Goal: Find specific page/section: Find specific page/section

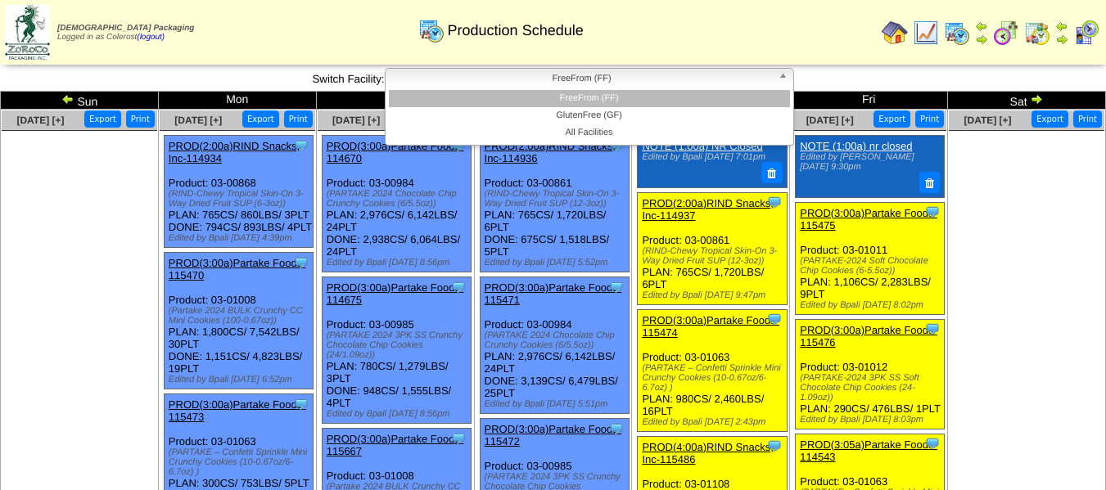
click at [629, 81] on span "FreeFrom (FF)" at bounding box center [582, 79] width 380 height 20
click at [611, 115] on li "GlutenFree (GF)" at bounding box center [589, 115] width 401 height 17
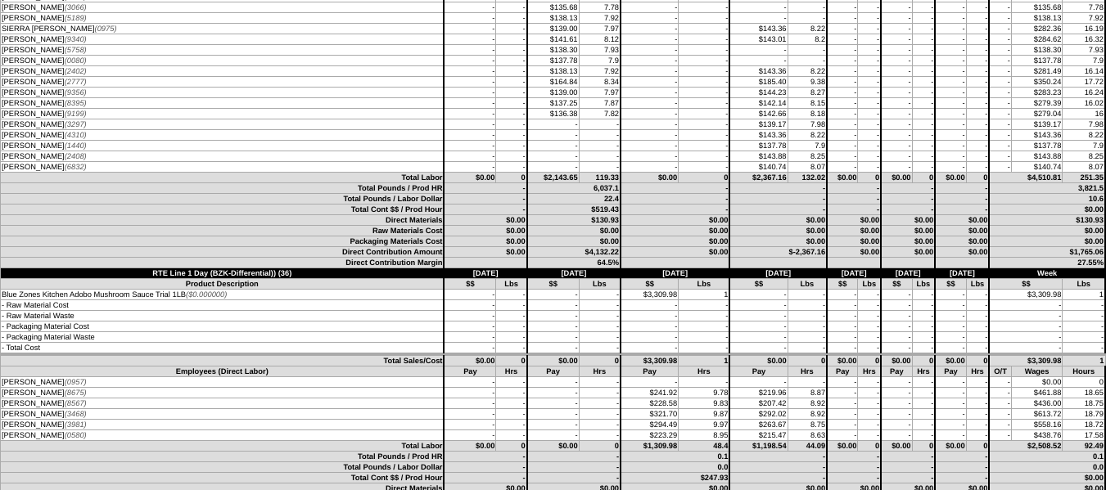
scroll to position [4293, 0]
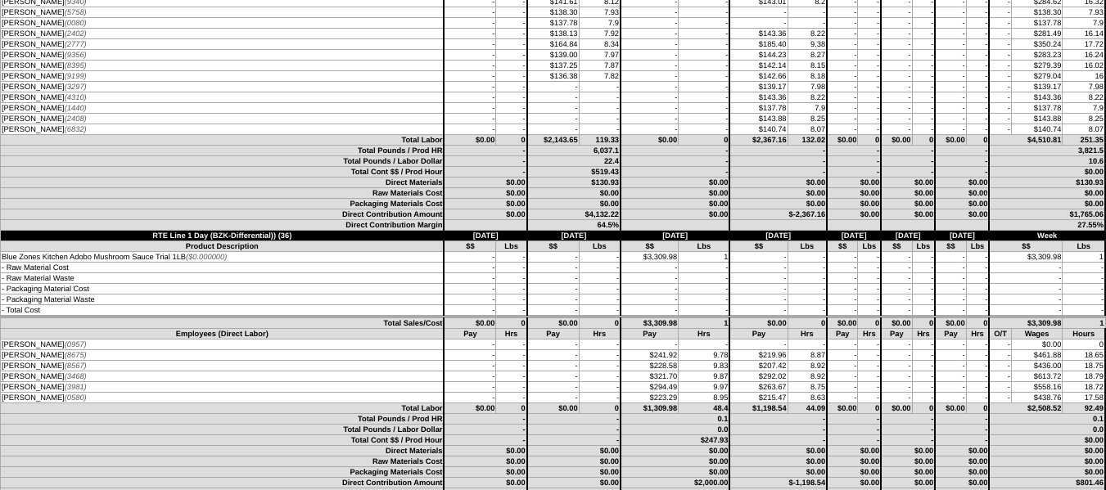
click at [620, 200] on td "$0.00" at bounding box center [674, 204] width 109 height 11
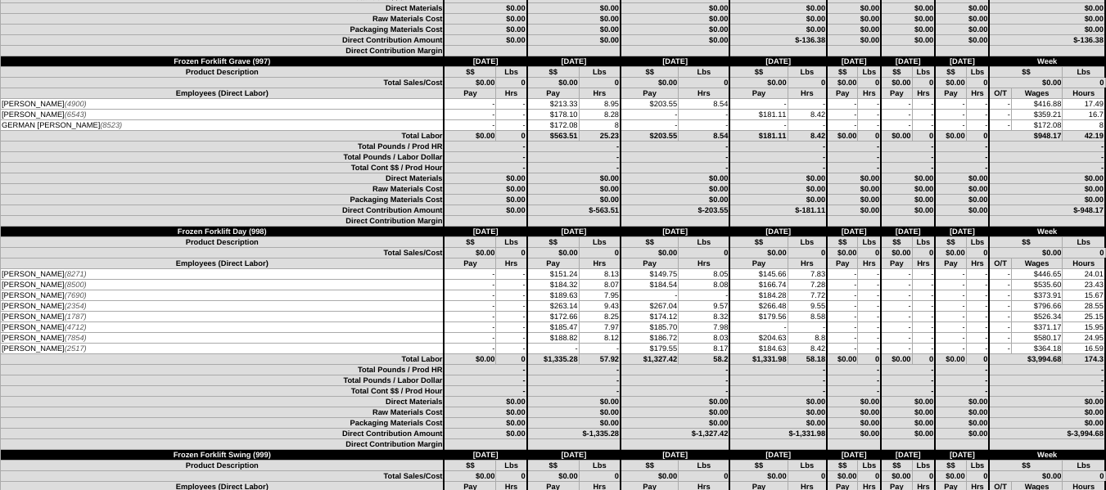
scroll to position [6421, 0]
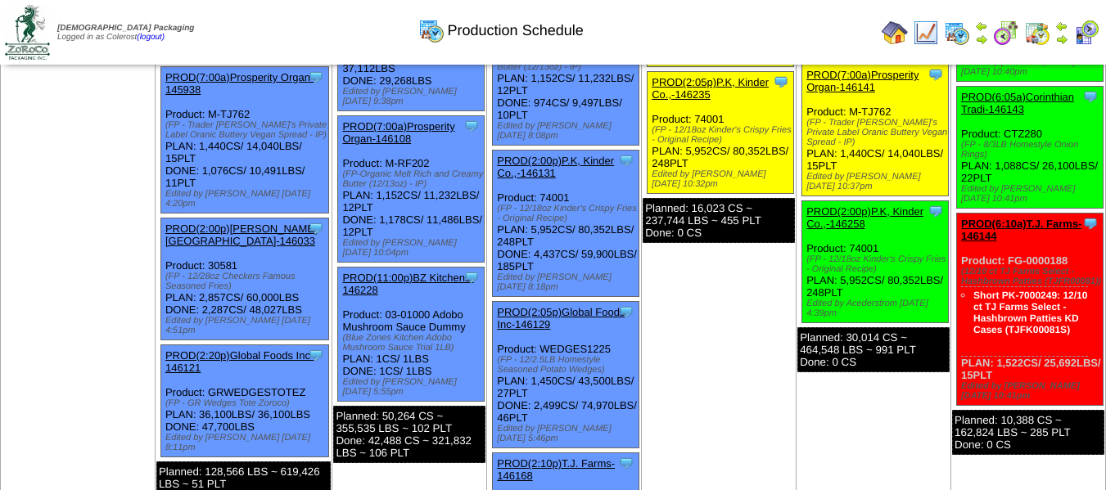
scroll to position [818, 0]
